Goal: Information Seeking & Learning: Check status

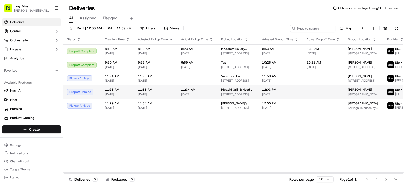
click at [294, 95] on td "12:03 PM [DATE]" at bounding box center [280, 92] width 44 height 14
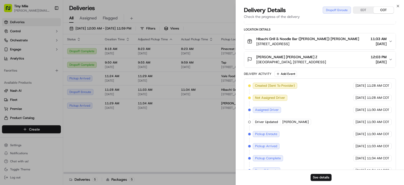
scroll to position [128, 0]
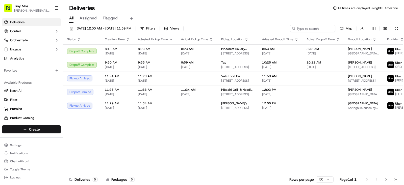
click at [218, 155] on body "Tiny Mile [PERSON_NAME][EMAIL_ADDRESS] Toggle Sidebar Deliveries Control Orches…" at bounding box center [202, 92] width 404 height 185
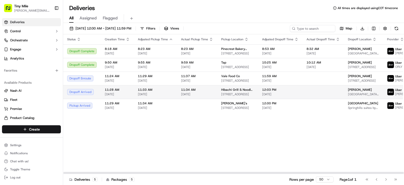
click at [264, 92] on td "12:03 PM [DATE]" at bounding box center [280, 92] width 44 height 14
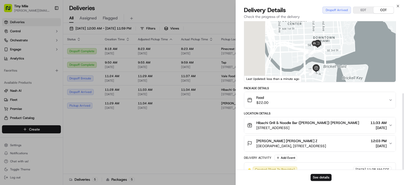
scroll to position [140, 0]
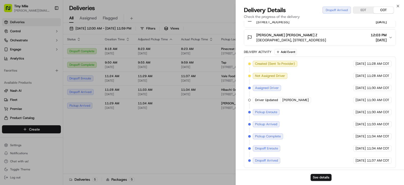
click at [203, 146] on body "Tiny Mile [PERSON_NAME][EMAIL_ADDRESS] Toggle Sidebar Deliveries Control Orches…" at bounding box center [202, 92] width 404 height 185
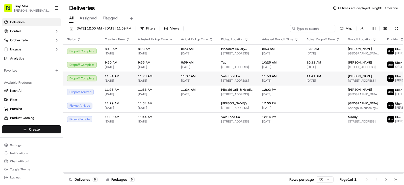
click at [348, 83] on span "[STREET_ADDRESS]" at bounding box center [363, 81] width 31 height 4
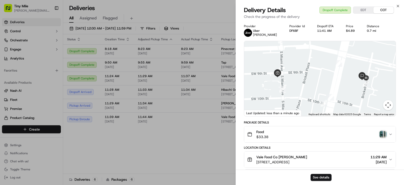
click at [384, 133] on img "button" at bounding box center [382, 134] width 7 height 7
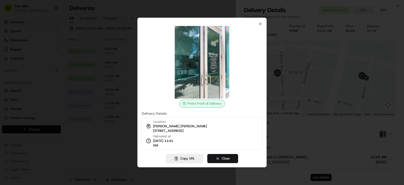
click at [220, 159] on button "Close" at bounding box center [222, 158] width 31 height 9
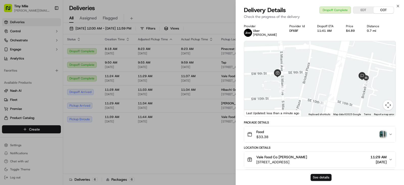
click at [322, 176] on button "See details" at bounding box center [320, 177] width 21 height 7
click at [156, 139] on body "Tiny Mile [PERSON_NAME][EMAIL_ADDRESS] Toggle Sidebar Deliveries Control Orches…" at bounding box center [202, 92] width 404 height 185
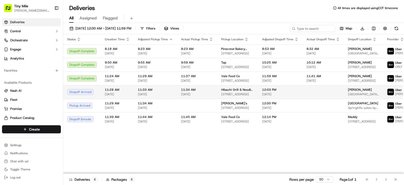
click at [354, 92] on div "[PERSON_NAME]" at bounding box center [363, 90] width 31 height 4
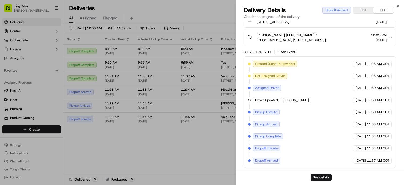
click at [166, 153] on body "Tiny Mile [PERSON_NAME][EMAIL_ADDRESS] Toggle Sidebar Deliveries Control Orches…" at bounding box center [202, 92] width 404 height 185
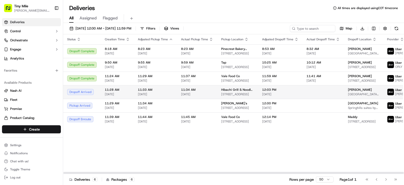
click at [289, 96] on span "[DATE]" at bounding box center [280, 94] width 36 height 4
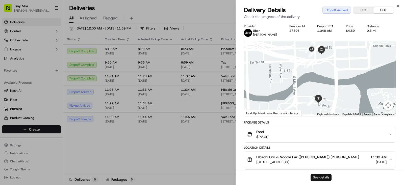
click at [316, 176] on button "See details" at bounding box center [320, 177] width 21 height 7
click at [149, 162] on body "Tiny Mile [PERSON_NAME][EMAIL_ADDRESS] Toggle Sidebar Deliveries Control Orches…" at bounding box center [202, 92] width 404 height 185
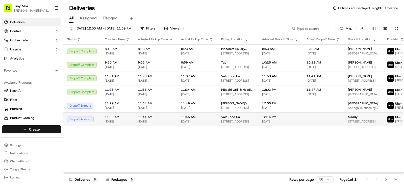
click at [348, 124] on div "Maddy [STREET_ADDRESS]" at bounding box center [363, 119] width 31 height 9
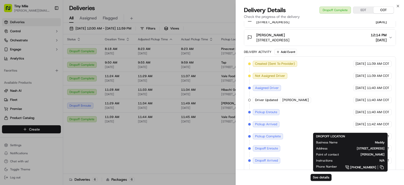
click at [157, 170] on body "Tiny Mile [PERSON_NAME][EMAIL_ADDRESS] Toggle Sidebar Deliveries Control Orches…" at bounding box center [202, 92] width 404 height 185
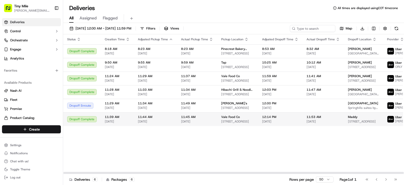
click at [217, 126] on td "Vale Food Co [STREET_ADDRESS]" at bounding box center [237, 120] width 41 height 14
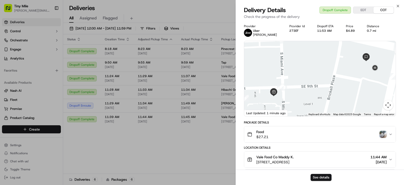
click at [382, 132] on img "button" at bounding box center [382, 134] width 7 height 7
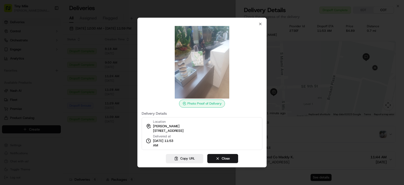
drag, startPoint x: 218, startPoint y: 157, endPoint x: 322, endPoint y: 170, distance: 104.5
click at [218, 157] on button "Close" at bounding box center [222, 158] width 31 height 9
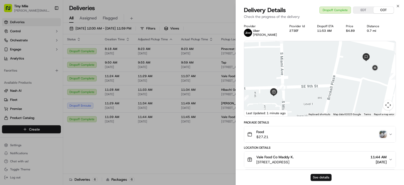
click at [316, 175] on button "See details" at bounding box center [320, 177] width 21 height 7
click at [157, 147] on body "Tiny Mile [PERSON_NAME][EMAIL_ADDRESS] Toggle Sidebar Deliveries Control Orches…" at bounding box center [202, 92] width 404 height 185
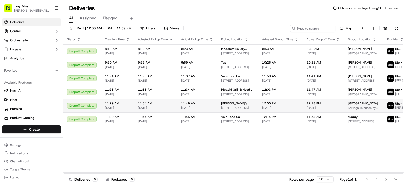
click at [310, 105] on span "12:28 PM" at bounding box center [322, 103] width 33 height 4
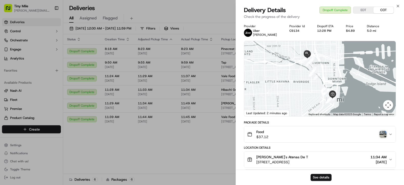
click at [382, 135] on img "button" at bounding box center [382, 134] width 7 height 7
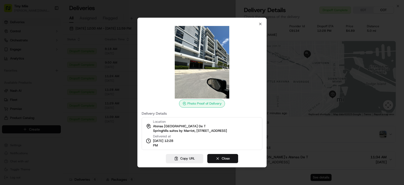
click at [224, 162] on button "Close" at bounding box center [222, 158] width 31 height 9
click at [204, 162] on body "Tiny Mile [PERSON_NAME][EMAIL_ADDRESS] Toggle Sidebar Deliveries Control Orches…" at bounding box center [202, 92] width 404 height 185
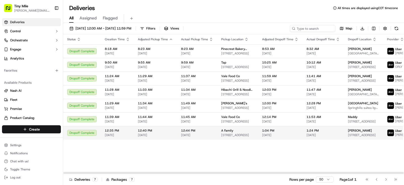
click at [348, 133] on span "[PERSON_NAME]" at bounding box center [360, 131] width 24 height 4
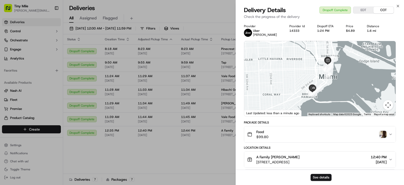
click at [383, 133] on img "button" at bounding box center [382, 134] width 7 height 7
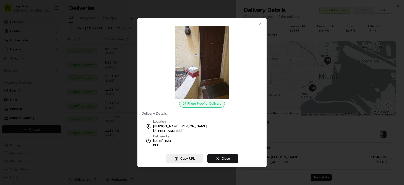
drag, startPoint x: 232, startPoint y: 155, endPoint x: 235, endPoint y: 156, distance: 3.2
click at [232, 155] on button "Close" at bounding box center [222, 158] width 31 height 9
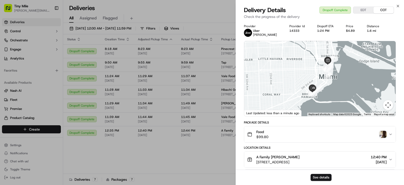
click at [214, 167] on body "Tiny Mile [PERSON_NAME][EMAIL_ADDRESS] Toggle Sidebar Deliveries Control Orches…" at bounding box center [202, 92] width 404 height 185
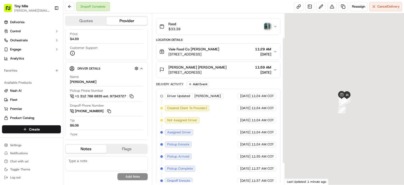
scroll to position [61, 0]
